Goal: Task Accomplishment & Management: Manage account settings

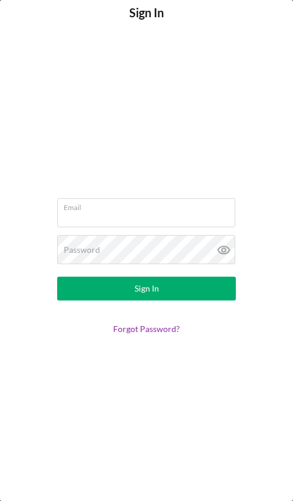
type input "Apex Services LLC."
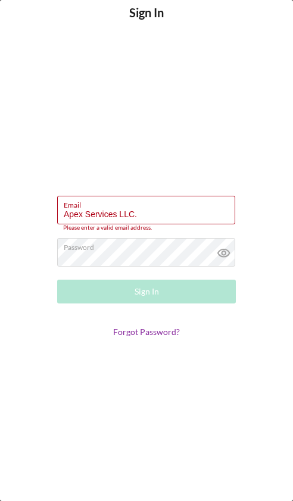
click at [110, 157] on form "Email Apex Services LLC. Please enter a valid email address. Password Sign In F…" at bounding box center [146, 267] width 238 height 458
click at [73, 174] on form "Email Apex Services LLC. Please enter a valid email address. Password Sign In F…" at bounding box center [146, 267] width 238 height 458
